Goal: Information Seeking & Learning: Learn about a topic

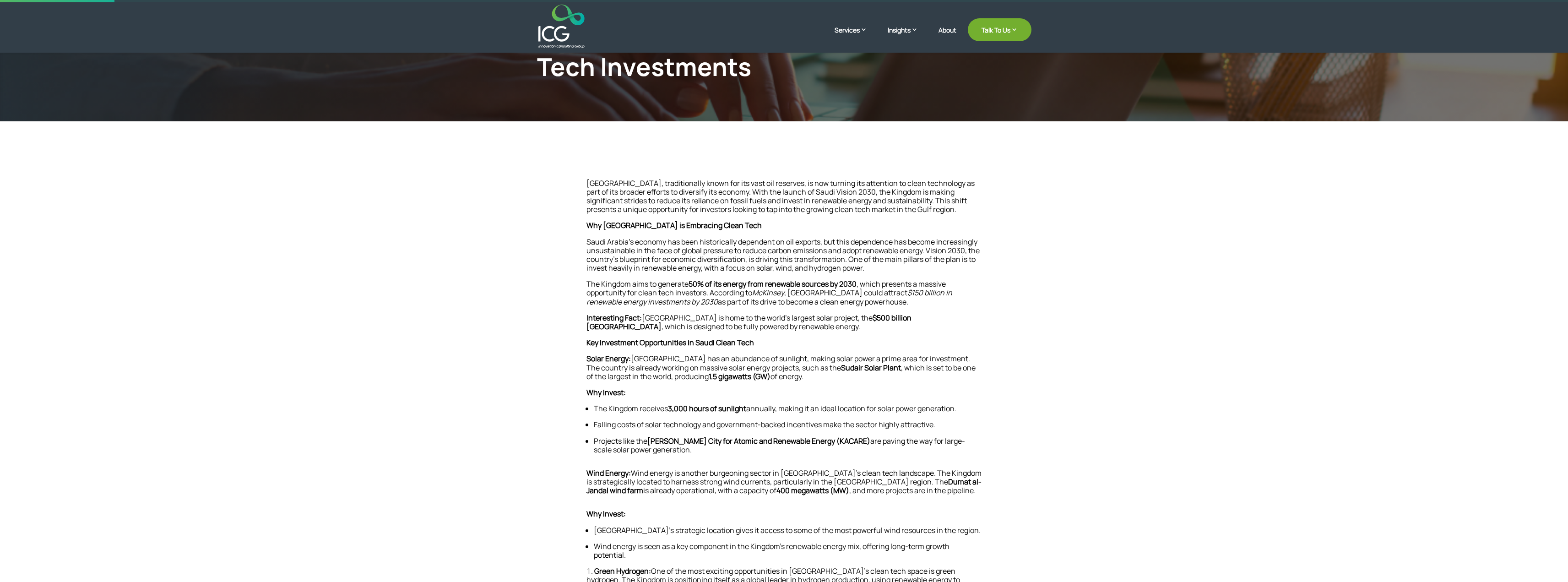
click at [846, 292] on span ", [GEOGRAPHIC_DATA] could attract" at bounding box center [845, 292] width 123 height 10
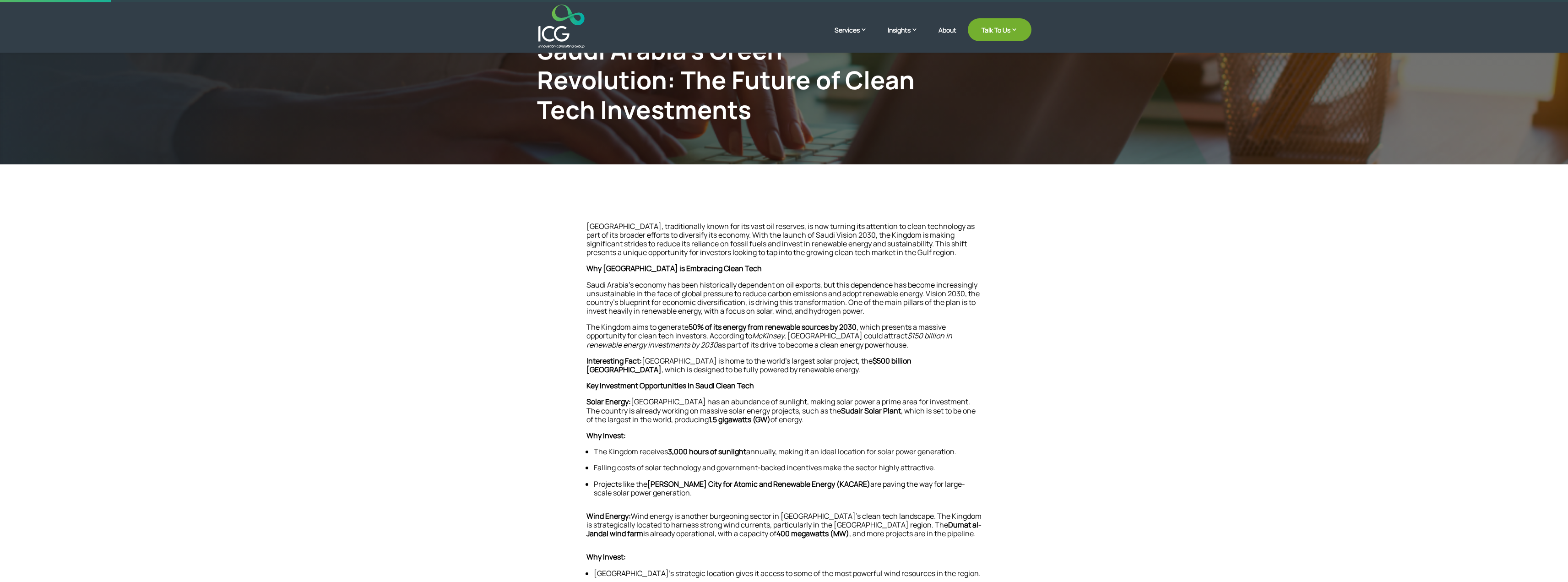
click at [739, 291] on span "Saudi Arabia’s economy has been historically dependent on oil exports, but this…" at bounding box center [783, 298] width 393 height 37
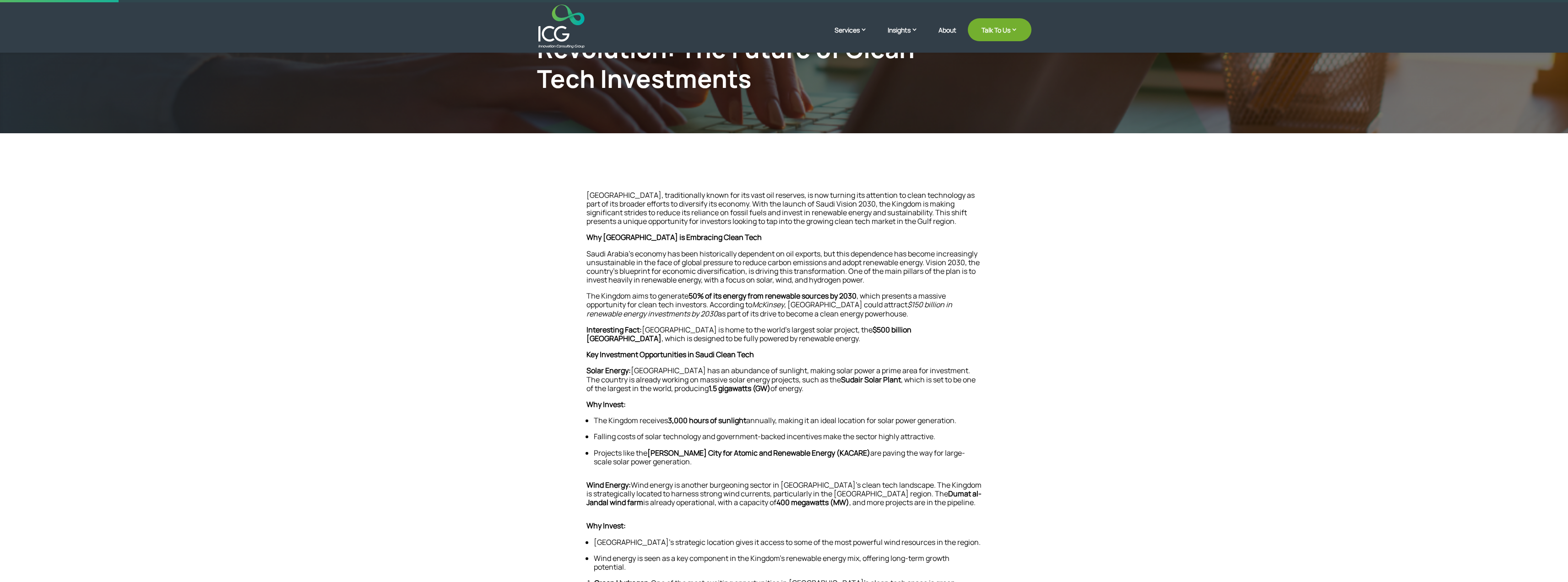
scroll to position [184, 0]
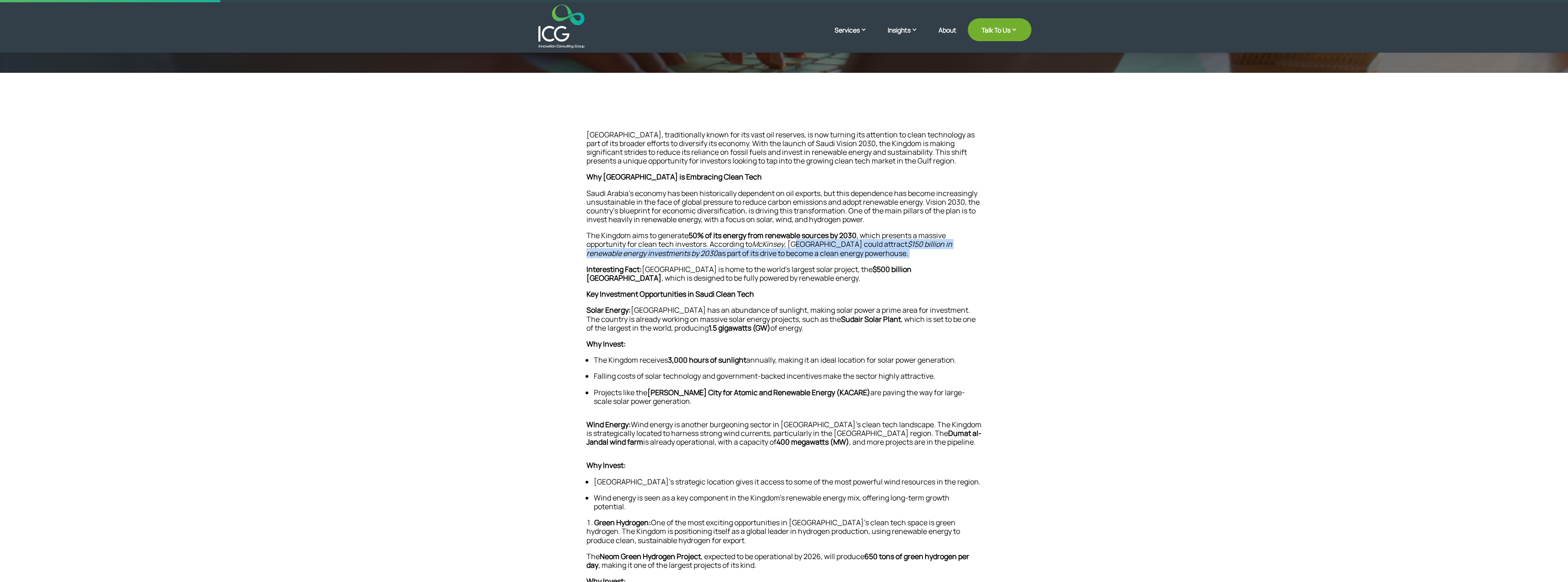
drag, startPoint x: 925, startPoint y: 247, endPoint x: 926, endPoint y: 253, distance: 6.1
click at [926, 253] on p "The Kingdom aims to generate 50% of its energy from renewable sources by 2030 ,…" at bounding box center [784, 248] width 396 height 34
click at [898, 256] on p "The Kingdom aims to generate 50% of its energy from renewable sources by 2030 ,…" at bounding box center [784, 248] width 396 height 34
click at [880, 254] on p "The Kingdom aims to generate 50% of its energy from renewable sources by 2030 ,…" at bounding box center [784, 248] width 396 height 34
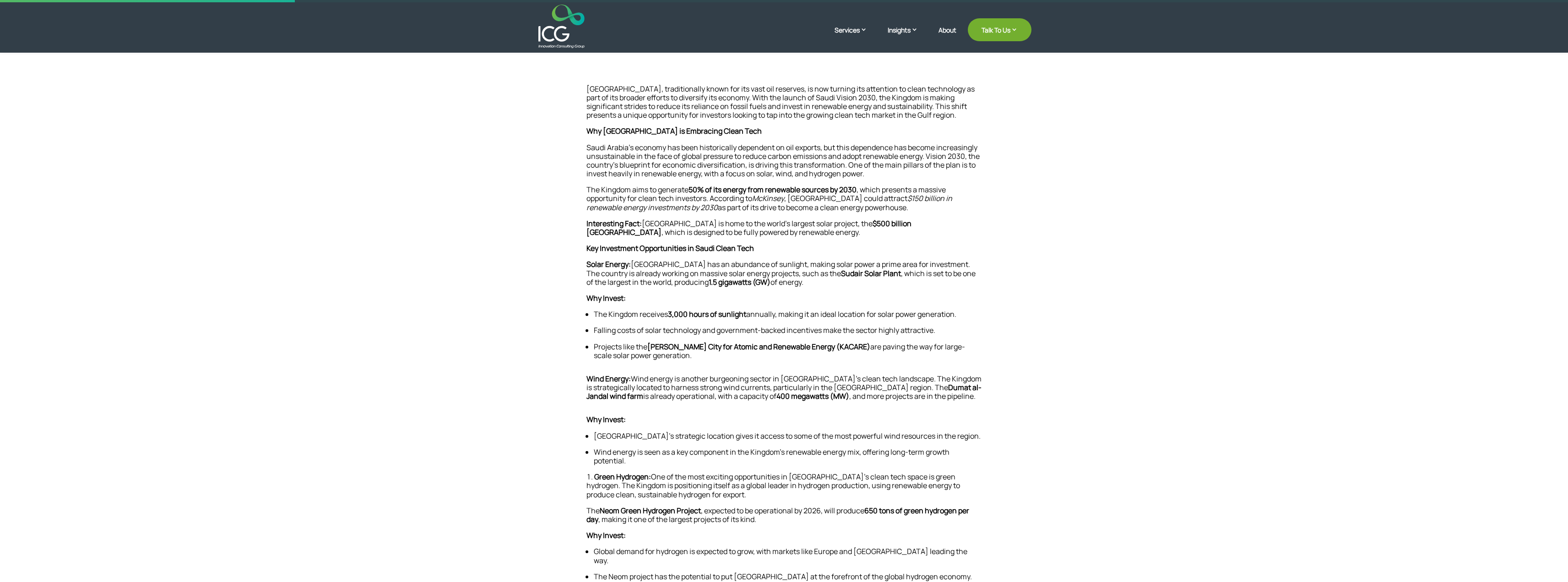
scroll to position [276, 0]
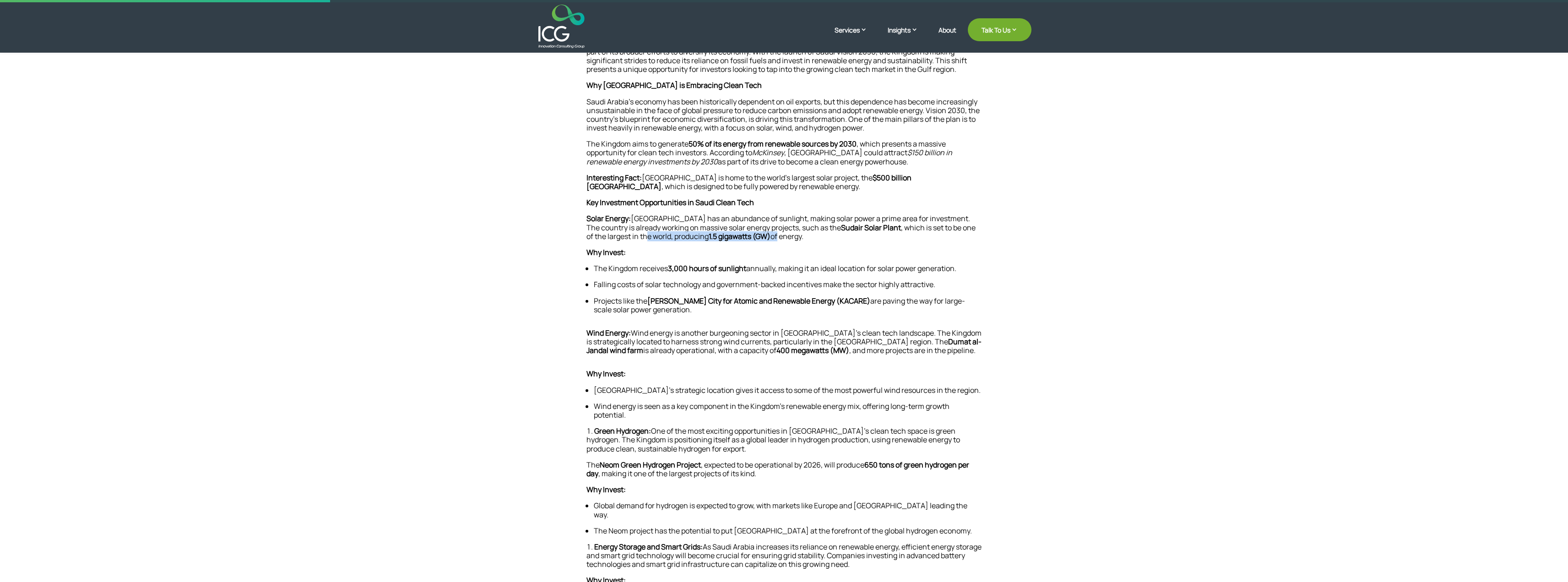
drag, startPoint x: 627, startPoint y: 237, endPoint x: 756, endPoint y: 237, distance: 129.0
click at [756, 237] on p "Solar Energy: [GEOGRAPHIC_DATA] has an abundance of sunlight, making solar powe…" at bounding box center [784, 231] width 396 height 34
click at [777, 261] on p "Why Invest:" at bounding box center [784, 256] width 396 height 16
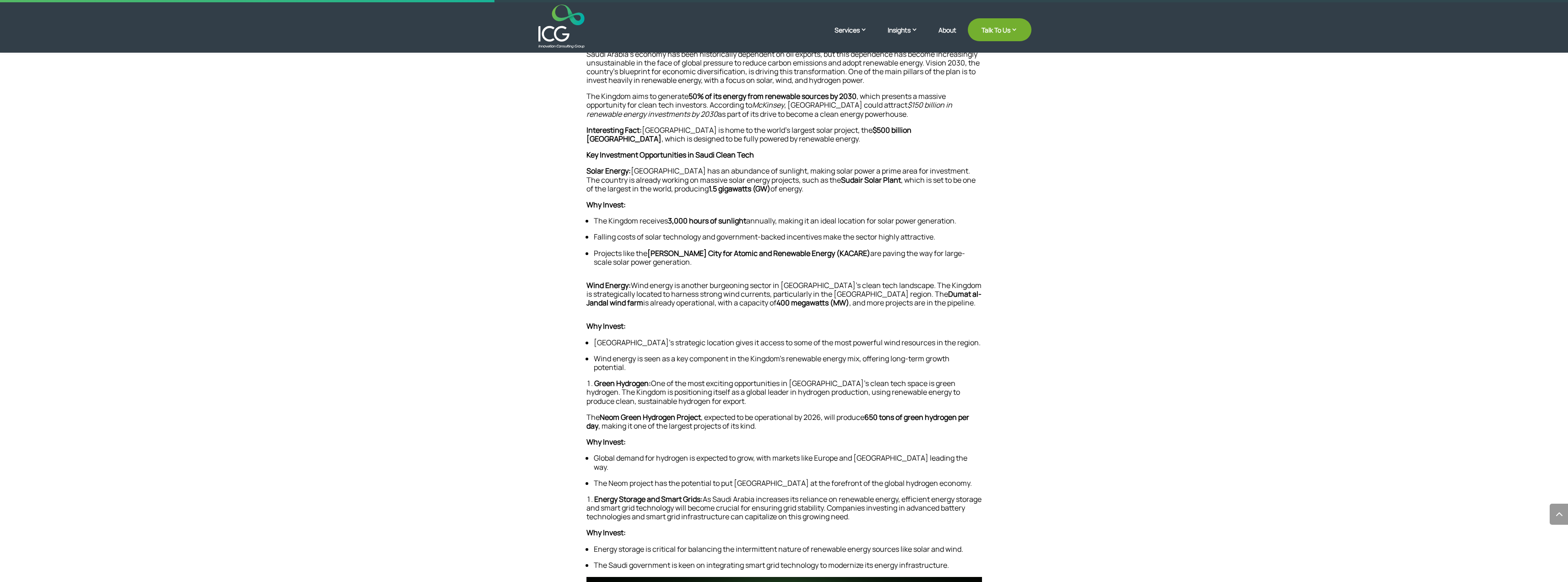
scroll to position [230, 0]
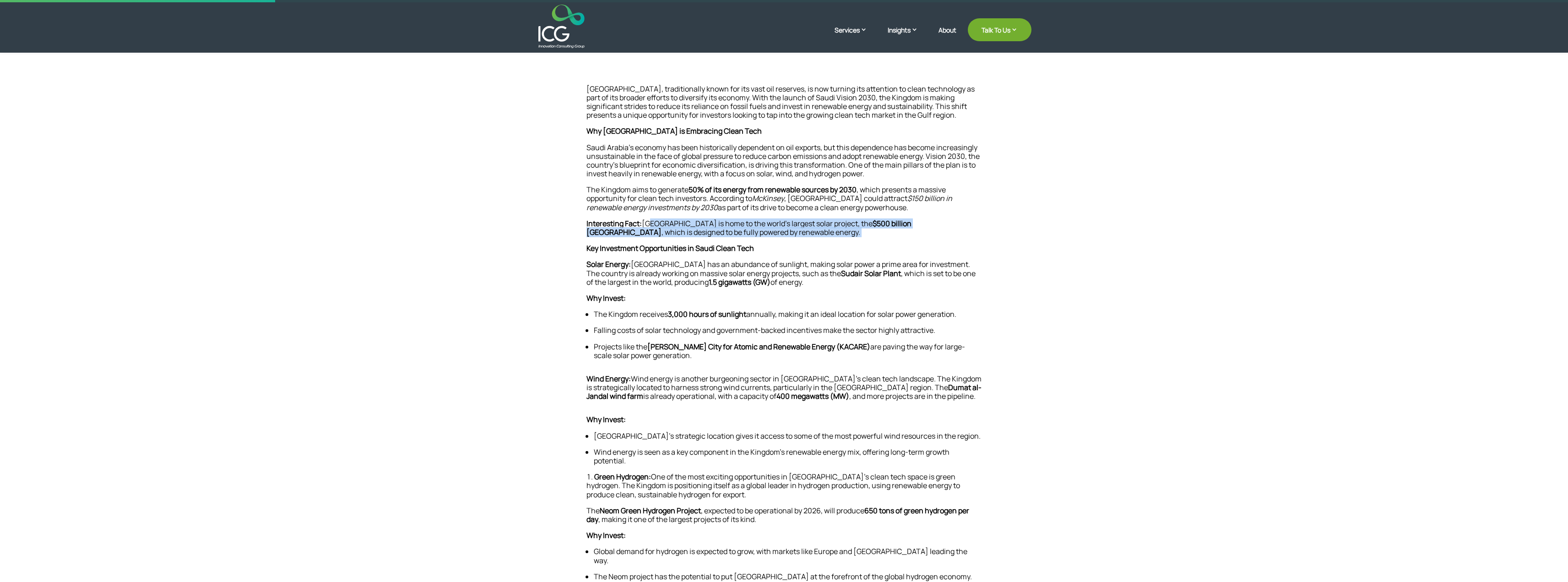
drag, startPoint x: 647, startPoint y: 223, endPoint x: 771, endPoint y: 233, distance: 124.4
click at [771, 233] on p "Interesting Fact: [GEOGRAPHIC_DATA] is home to the world’s largest solar projec…" at bounding box center [784, 231] width 396 height 25
click at [772, 236] on p "Interesting Fact: [GEOGRAPHIC_DATA] is home to the world’s largest solar projec…" at bounding box center [784, 231] width 396 height 25
drag, startPoint x: 766, startPoint y: 234, endPoint x: 645, endPoint y: 220, distance: 121.8
click at [645, 220] on p "Interesting Fact: [GEOGRAPHIC_DATA] is home to the world’s largest solar projec…" at bounding box center [784, 231] width 396 height 25
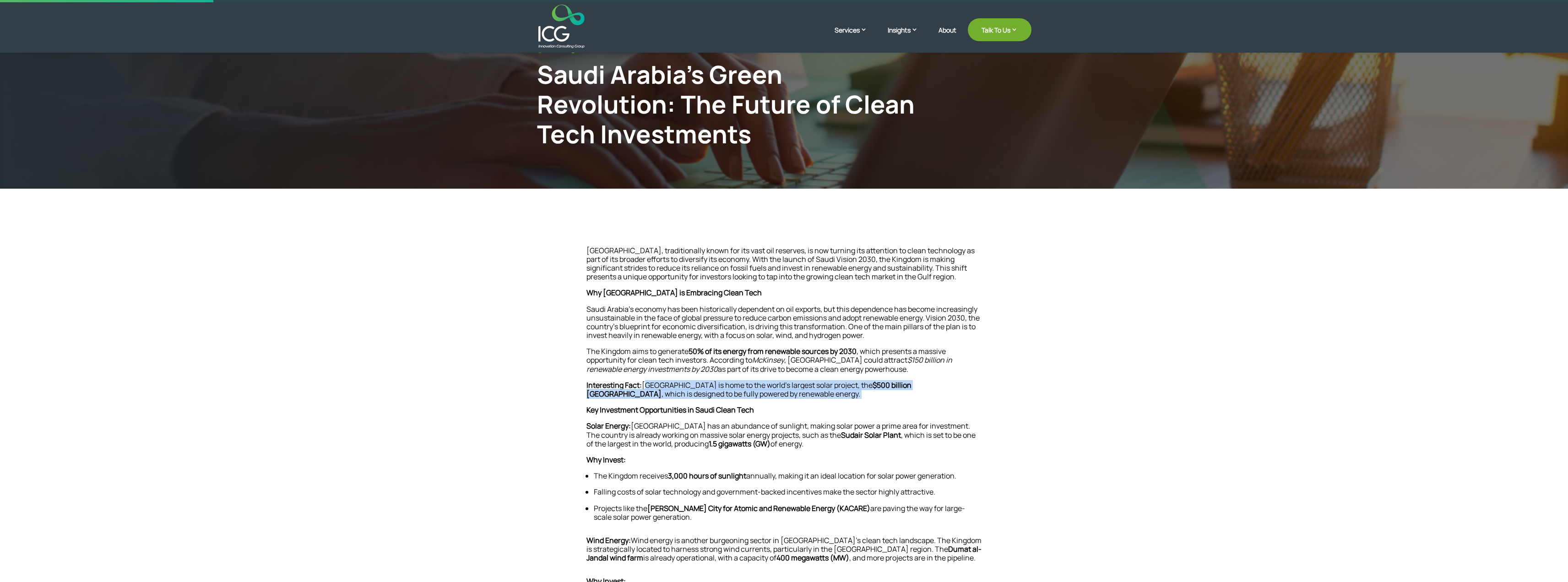
scroll to position [183, 0]
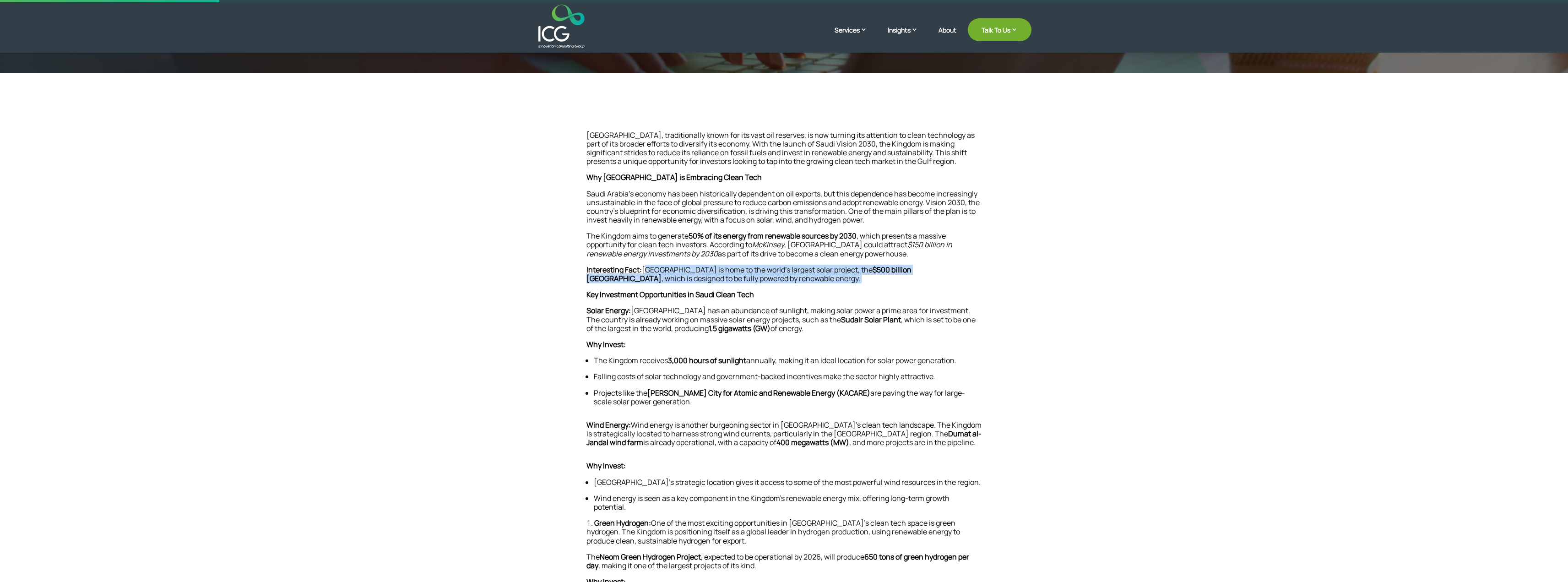
copy p "[GEOGRAPHIC_DATA] is home to the world’s largest solar project, the $500 billio…"
